Goal: Task Accomplishment & Management: Complete application form

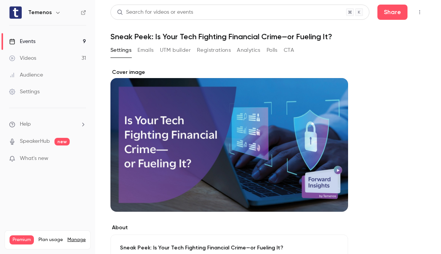
click at [413, 16] on button "button" at bounding box center [419, 12] width 12 height 12
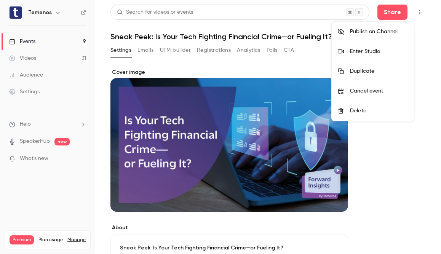
click at [396, 146] on div at bounding box center [220, 127] width 441 height 254
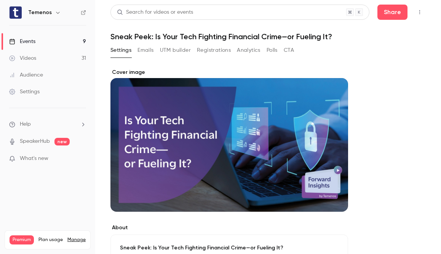
click at [52, 42] on link "Events 9" at bounding box center [47, 41] width 95 height 17
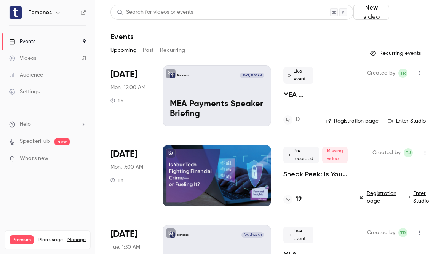
click at [401, 17] on button "Schedule" at bounding box center [408, 12] width 33 height 15
click at [388, 33] on div "One time event" at bounding box center [384, 33] width 58 height 8
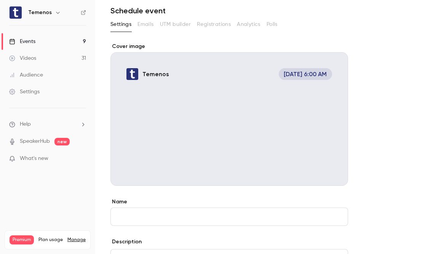
scroll to position [61, 0]
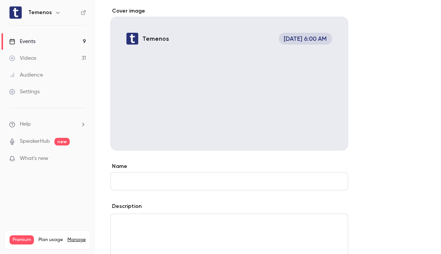
click at [266, 181] on input "Name" at bounding box center [228, 181] width 237 height 18
type input "*"
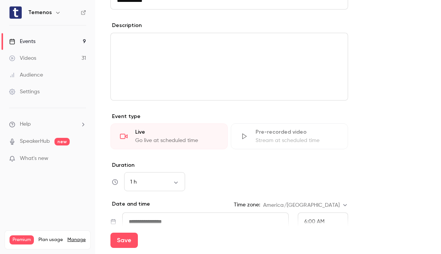
scroll to position [243, 0]
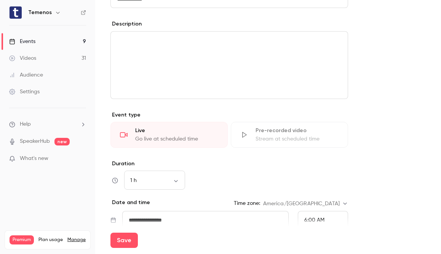
type input "**********"
click at [262, 143] on div "Pre-recorded video Stream at scheduled time" at bounding box center [289, 135] width 117 height 26
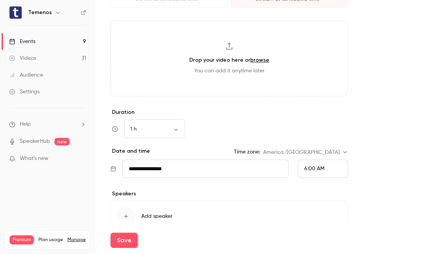
scroll to position [393, 0]
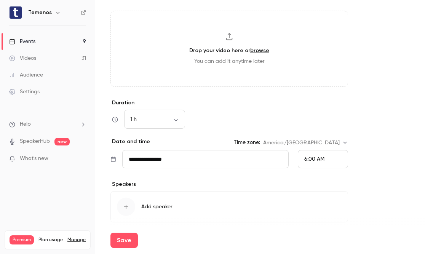
click at [318, 160] on span "6:00 AM" at bounding box center [314, 158] width 20 height 5
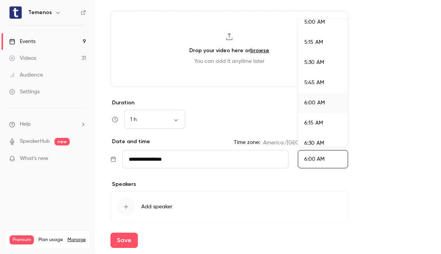
scroll to position [411, 0]
click at [318, 134] on li "6:30 AM" at bounding box center [322, 142] width 49 height 20
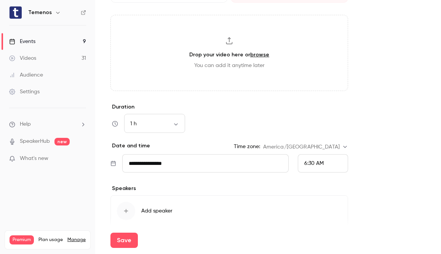
scroll to position [422, 0]
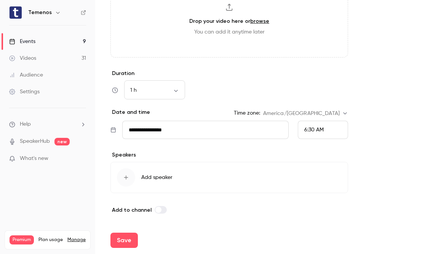
click at [337, 130] on div "6:30 AM" at bounding box center [322, 130] width 50 height 18
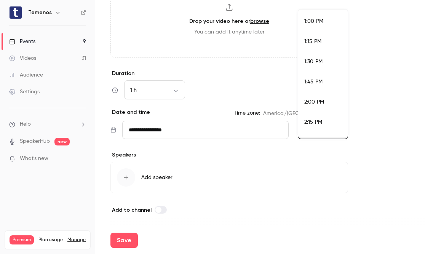
scroll to position [1421, 0]
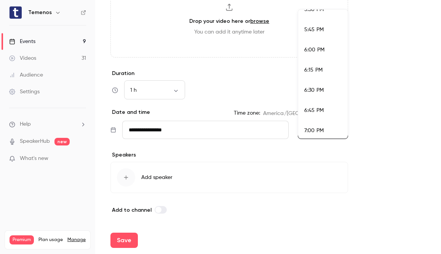
click at [323, 94] on div "6:30 PM" at bounding box center [322, 90] width 37 height 8
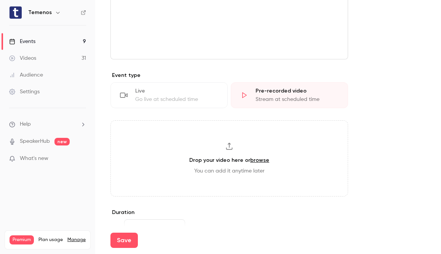
scroll to position [422, 0]
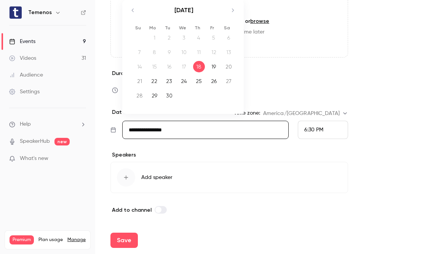
click at [256, 132] on input "**********" at bounding box center [205, 130] width 166 height 18
click at [155, 97] on div "29" at bounding box center [154, 95] width 12 height 11
type input "**********"
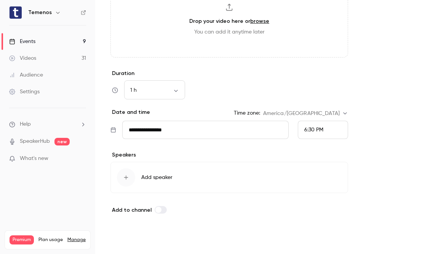
click at [124, 242] on button "Save" at bounding box center [123, 239] width 27 height 15
type input "**********"
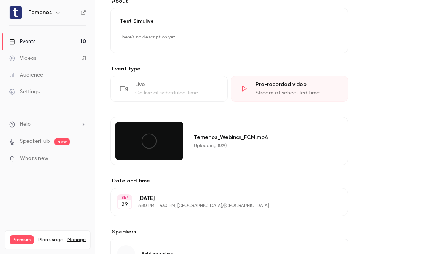
scroll to position [231, 0]
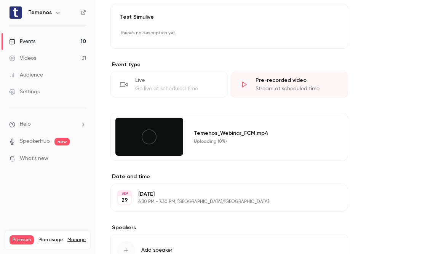
click at [397, 156] on div "**********" at bounding box center [267, 73] width 315 height 470
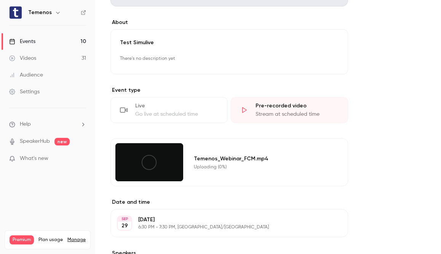
scroll to position [207, 0]
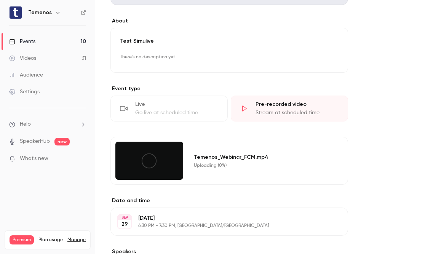
click at [356, 169] on div "**********" at bounding box center [267, 97] width 315 height 470
click at [133, 157] on div at bounding box center [149, 161] width 68 height 38
click at [140, 164] on icon at bounding box center [148, 160] width 17 height 17
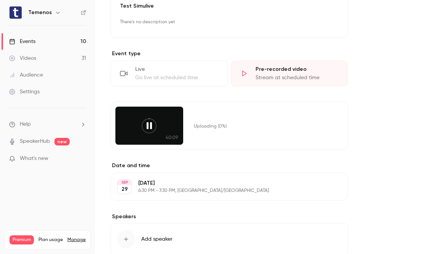
scroll to position [282, 0]
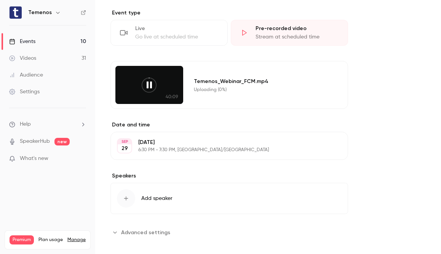
click at [148, 86] on icon at bounding box center [148, 84] width 17 height 17
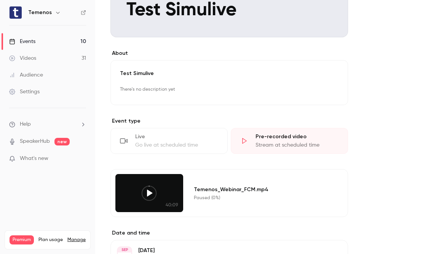
scroll to position [0, 0]
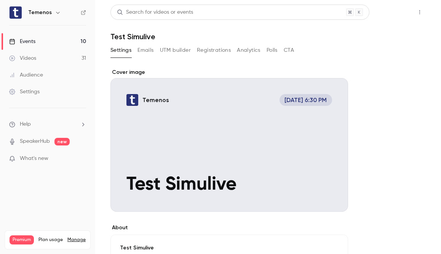
click at [388, 16] on button "Share" at bounding box center [392, 12] width 30 height 15
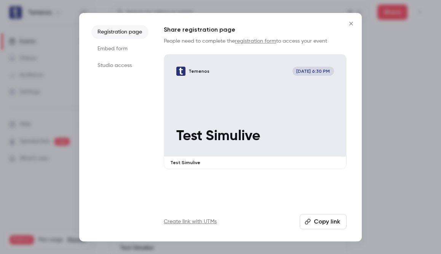
click at [349, 25] on icon "Close" at bounding box center [350, 23] width 3 height 3
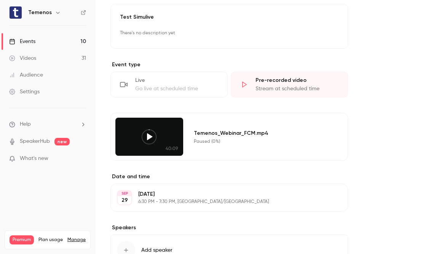
scroll to position [232, 0]
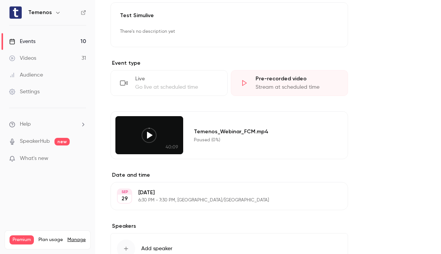
click at [231, 138] on div "Paused (0%)" at bounding box center [261, 140] width 135 height 6
click at [121, 150] on div at bounding box center [149, 135] width 68 height 38
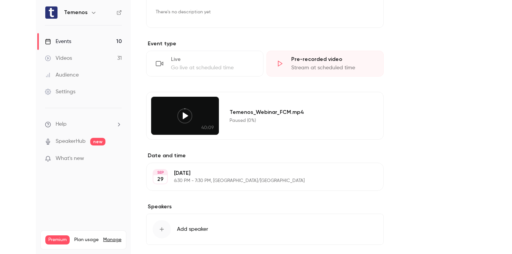
scroll to position [267, 0]
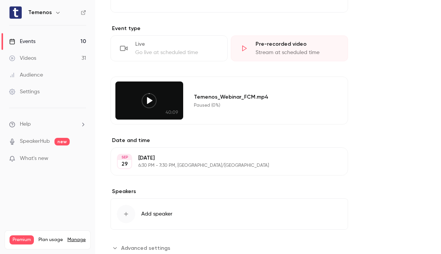
click at [146, 122] on div "40:09 Temenos_Webinar_FCM.mp4 Paused (0%)" at bounding box center [228, 100] width 237 height 48
click at [149, 101] on icon at bounding box center [148, 100] width 17 height 17
